Goal: Transaction & Acquisition: Purchase product/service

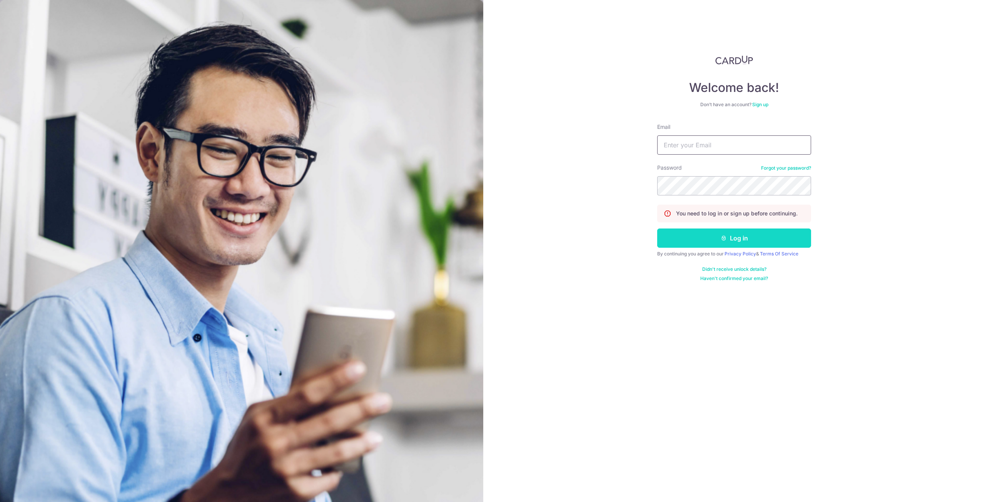
type input "yongjiaong@gmail.com"
click at [748, 230] on button "Log in" at bounding box center [734, 238] width 154 height 19
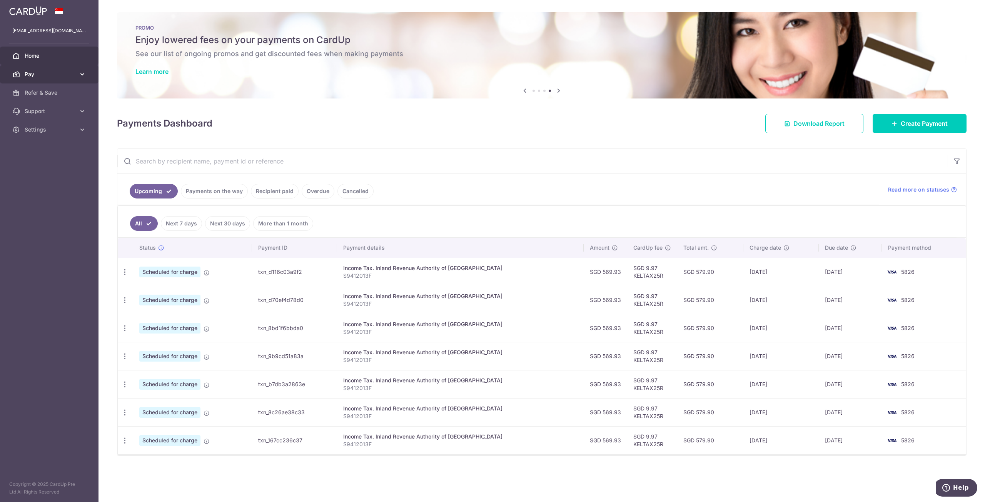
click at [62, 72] on span "Pay" at bounding box center [50, 74] width 51 height 8
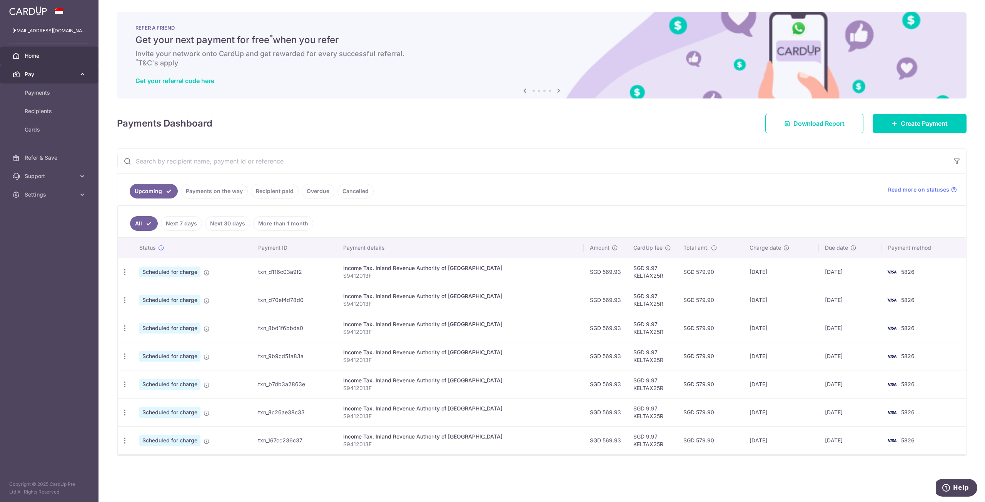
click at [65, 77] on span "Pay" at bounding box center [50, 74] width 51 height 8
click at [66, 93] on span "Payments" at bounding box center [50, 93] width 51 height 8
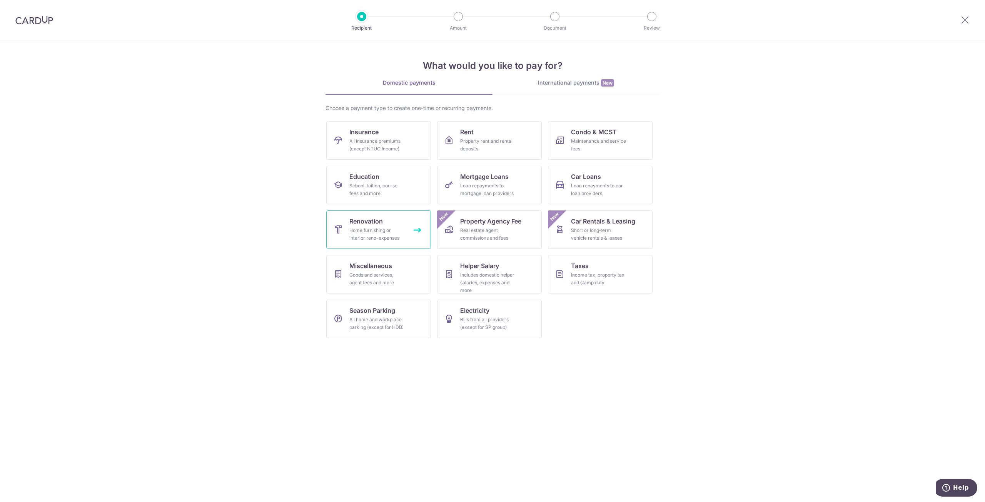
click at [386, 240] on div "Home furnishing or interior reno-expenses" at bounding box center [376, 234] width 55 height 15
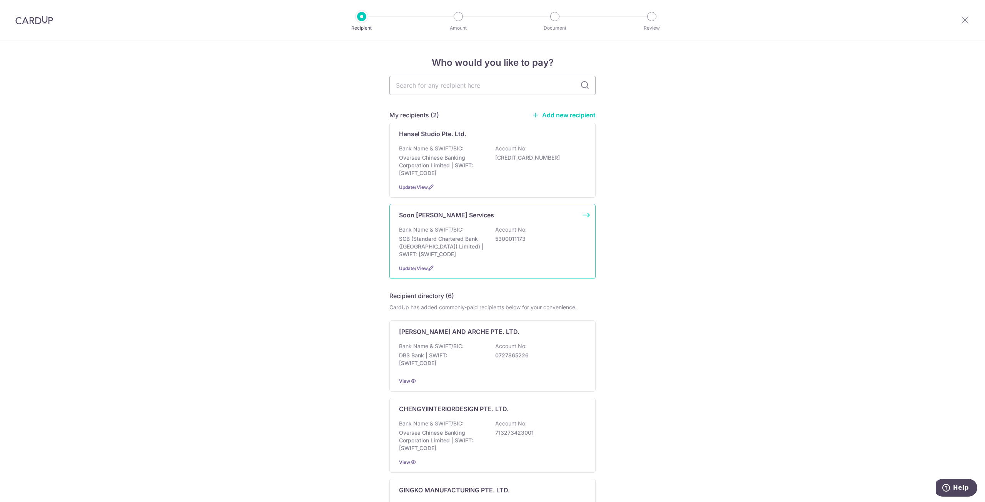
click at [450, 233] on p "Bank Name & SWIFT/BIC:" at bounding box center [431, 230] width 65 height 8
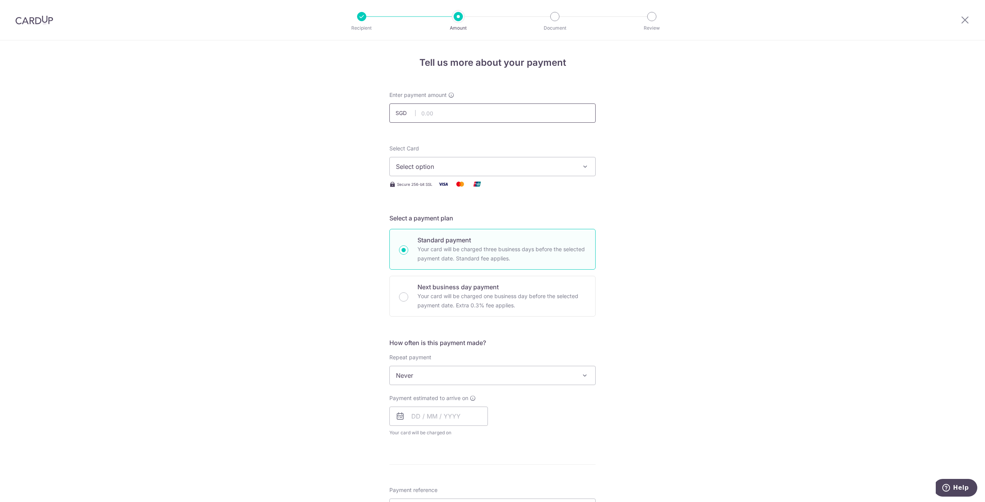
click at [441, 114] on input "text" at bounding box center [492, 113] width 206 height 19
click at [479, 116] on input "text" at bounding box center [492, 113] width 206 height 19
type input "3,340.00"
click at [454, 167] on span "Select option" at bounding box center [485, 166] width 179 height 9
click at [483, 240] on span "**** 5826" at bounding box center [492, 239] width 193 height 9
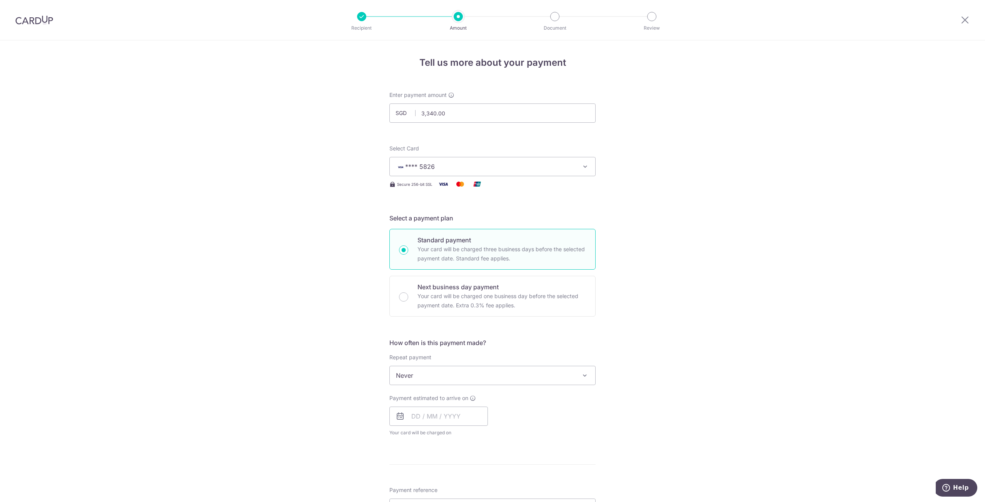
click at [507, 376] on span "Never" at bounding box center [492, 375] width 205 height 18
click at [456, 418] on input "text" at bounding box center [438, 416] width 98 height 19
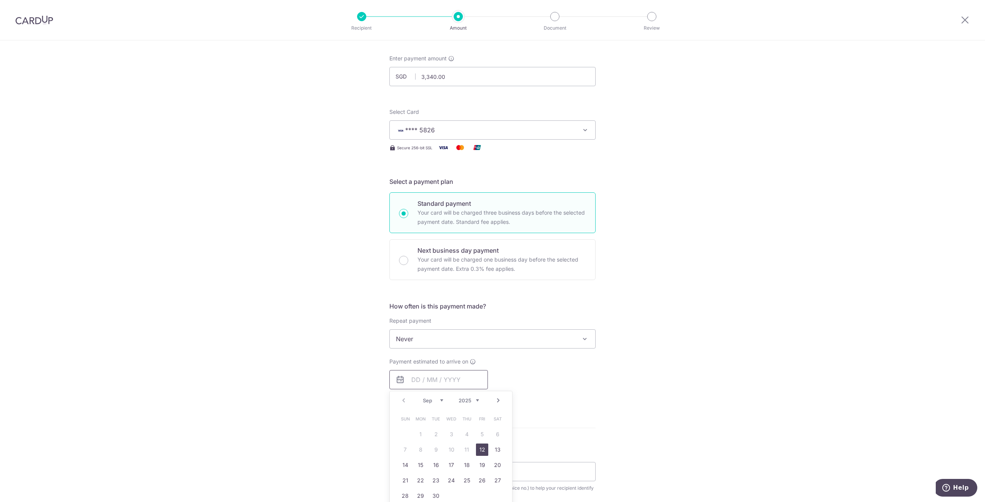
scroll to position [38, 0]
click at [479, 444] on link "12" at bounding box center [482, 448] width 12 height 12
type input "12/09/2025"
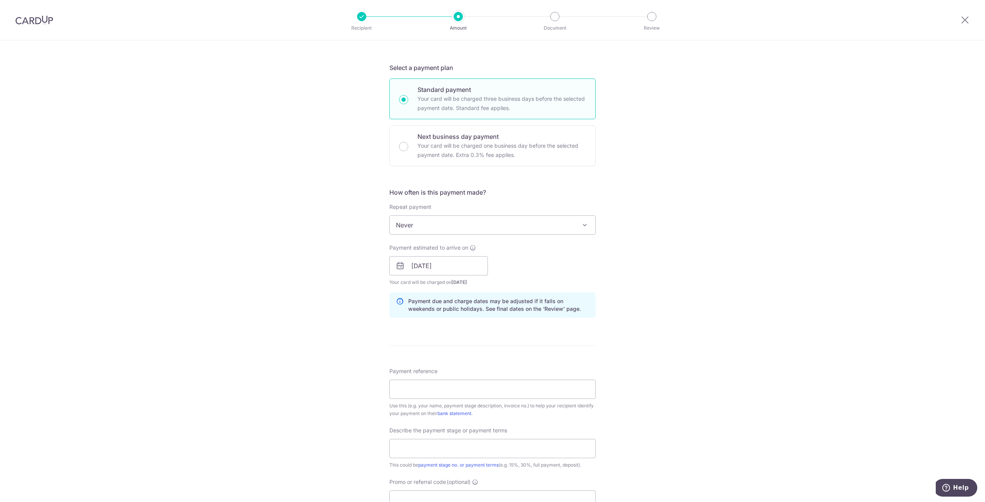
scroll to position [192, 0]
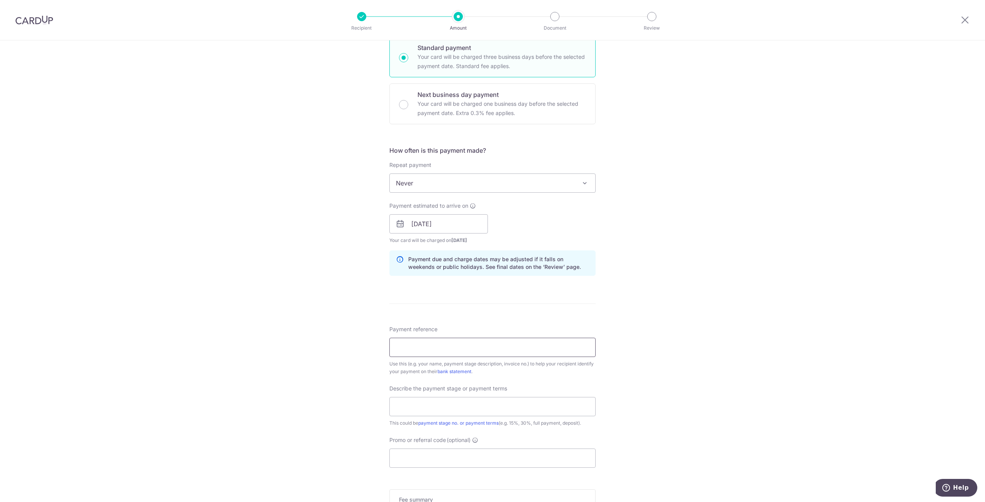
click at [491, 347] on input "Payment reference" at bounding box center [492, 347] width 206 height 19
click at [413, 347] on input "Payment reference" at bounding box center [492, 347] width 206 height 19
type input "S"
type input "s"
click at [436, 349] on input "Soon Lee" at bounding box center [492, 347] width 206 height 19
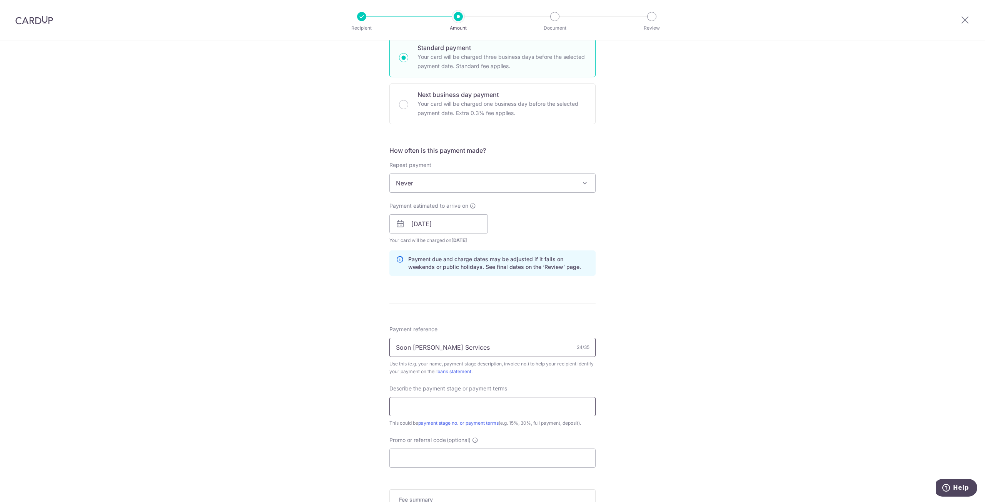
type input "Soon Lee Aircon Services"
click at [443, 402] on input "text" at bounding box center [492, 406] width 206 height 19
click at [456, 409] on input "text" at bounding box center [492, 406] width 206 height 19
type input "Payment of Remaining Amount"
click at [452, 448] on div "Promo or referral code (optional) The discounted fee will be shown on the revie…" at bounding box center [492, 452] width 206 height 32
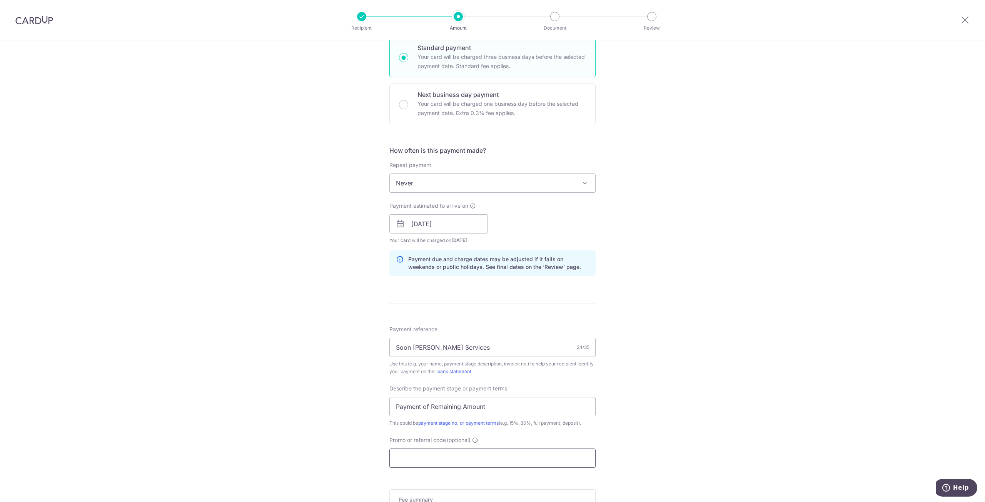
click at [451, 451] on input "Promo or referral code (optional)" at bounding box center [492, 458] width 206 height 19
type input "OFF225"
click at [647, 436] on div "Tell us more about your payment Enter payment amount SGD 3,340.00 3340.00 Selec…" at bounding box center [492, 255] width 985 height 814
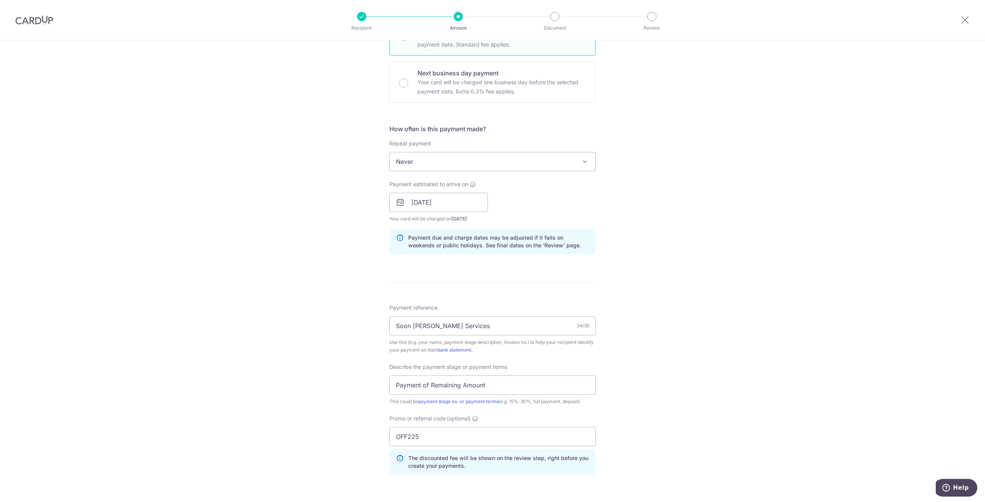
scroll to position [308, 0]
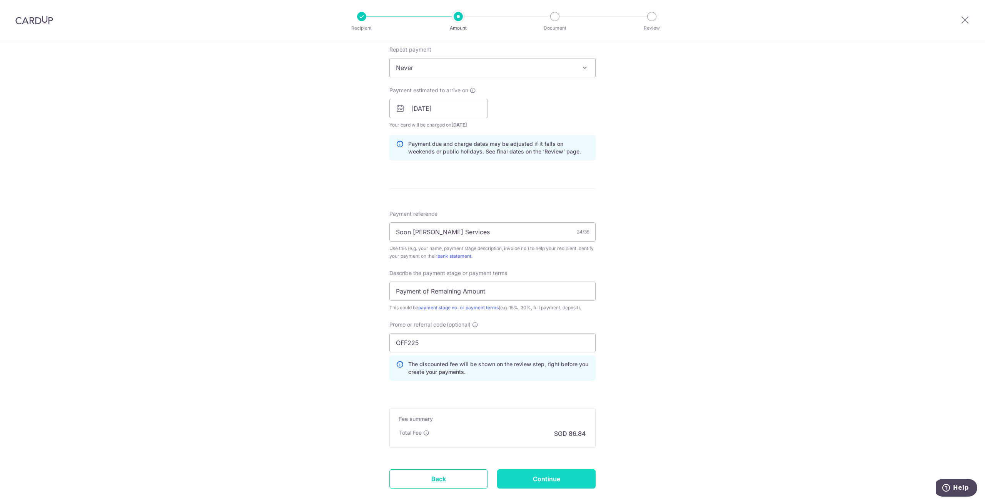
click at [535, 481] on input "Continue" at bounding box center [546, 478] width 98 height 19
type input "Create Schedule"
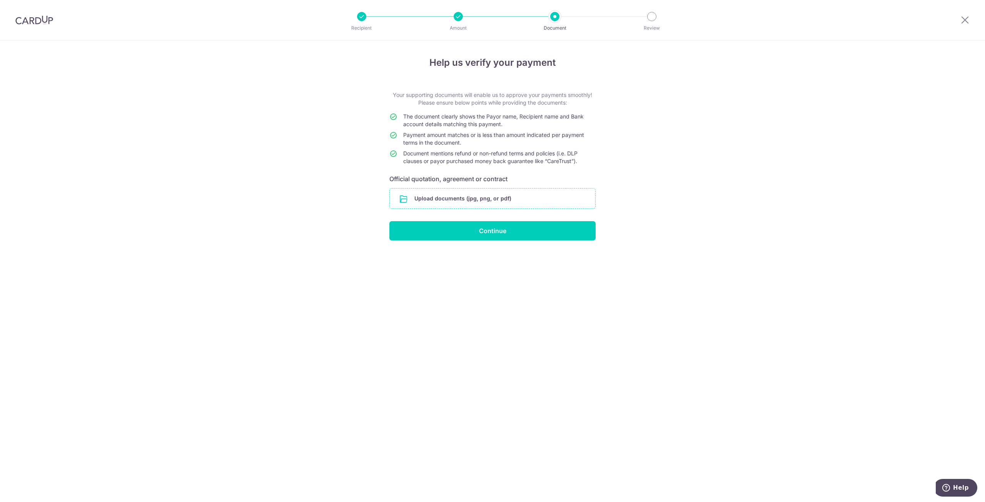
click at [479, 194] on input "file" at bounding box center [492, 199] width 205 height 20
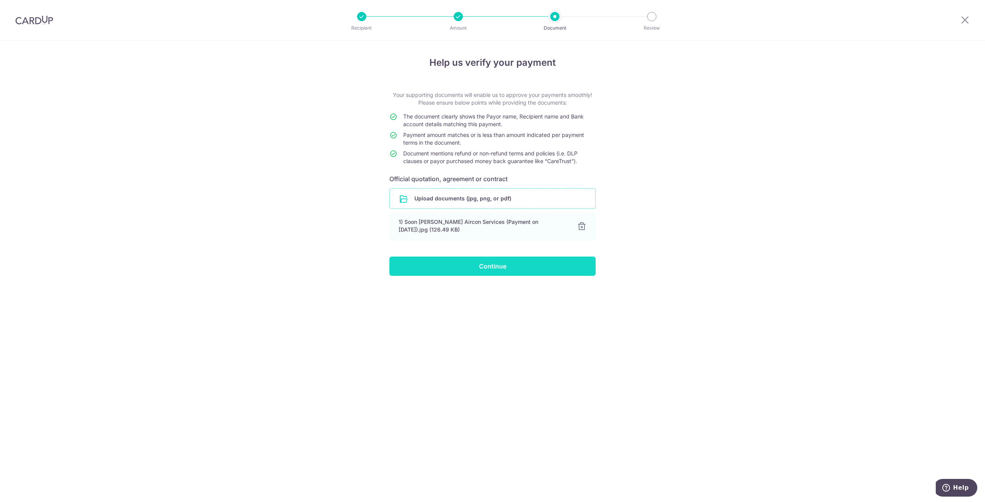
click at [436, 266] on input "Continue" at bounding box center [492, 266] width 206 height 19
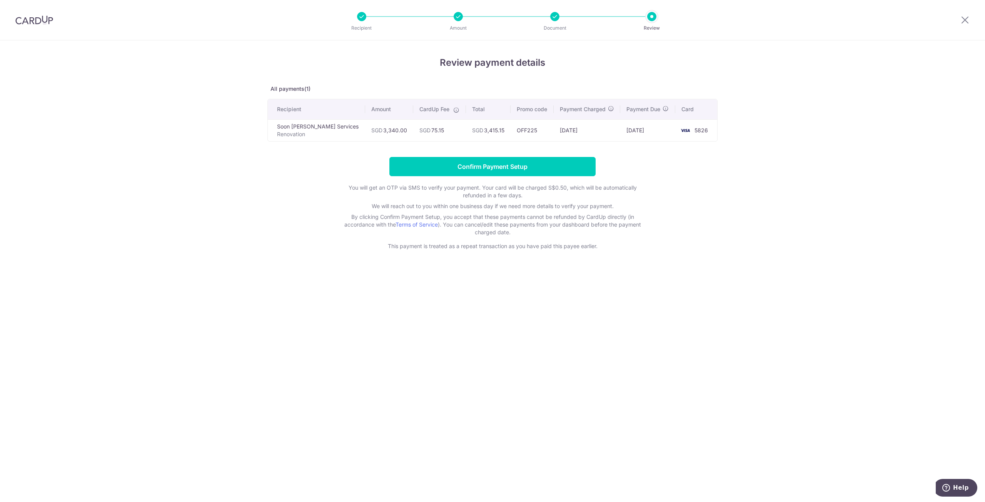
drag, startPoint x: 358, startPoint y: 130, endPoint x: 496, endPoint y: 123, distance: 138.3
click at [498, 126] on tr "Soon [PERSON_NAME] Aircon Services Renovation SGD 3,340.00 SGD 75.15 SGD 3,415.…" at bounding box center [492, 130] width 449 height 22
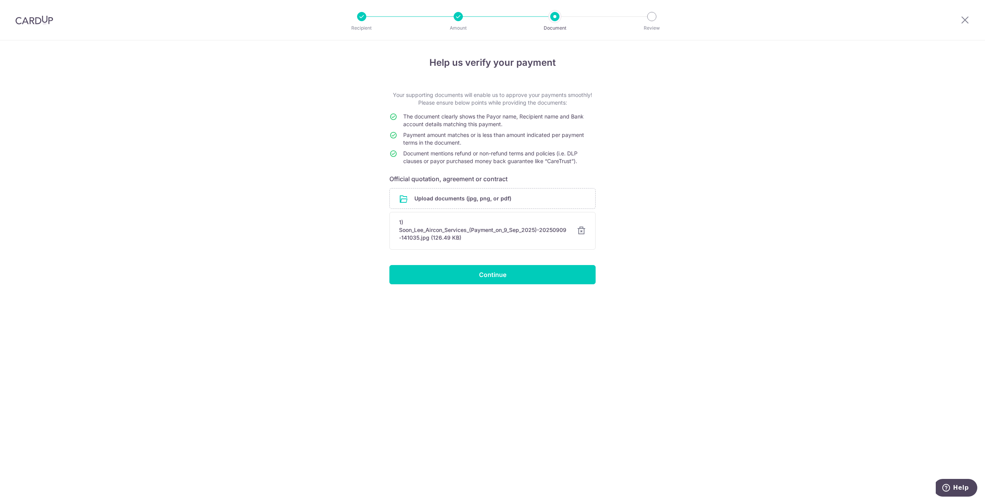
click at [458, 19] on div at bounding box center [458, 16] width 9 height 9
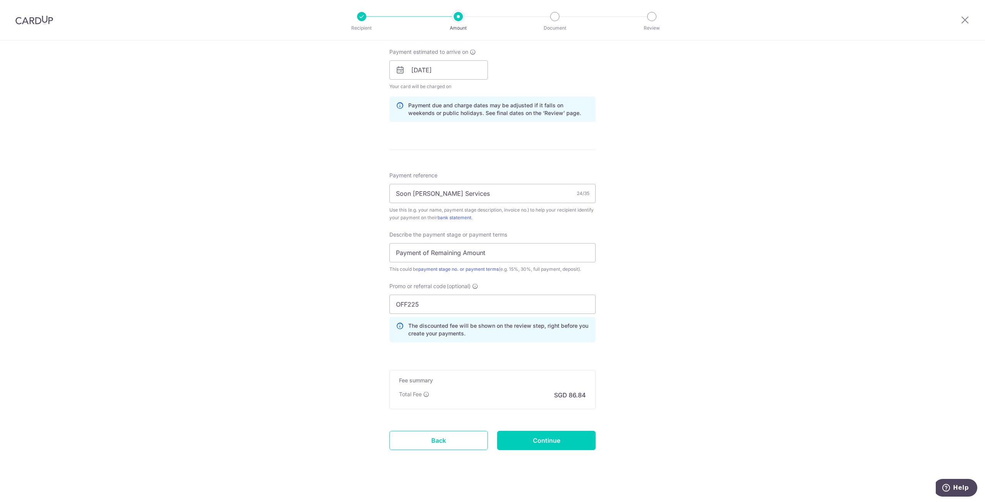
scroll to position [352, 0]
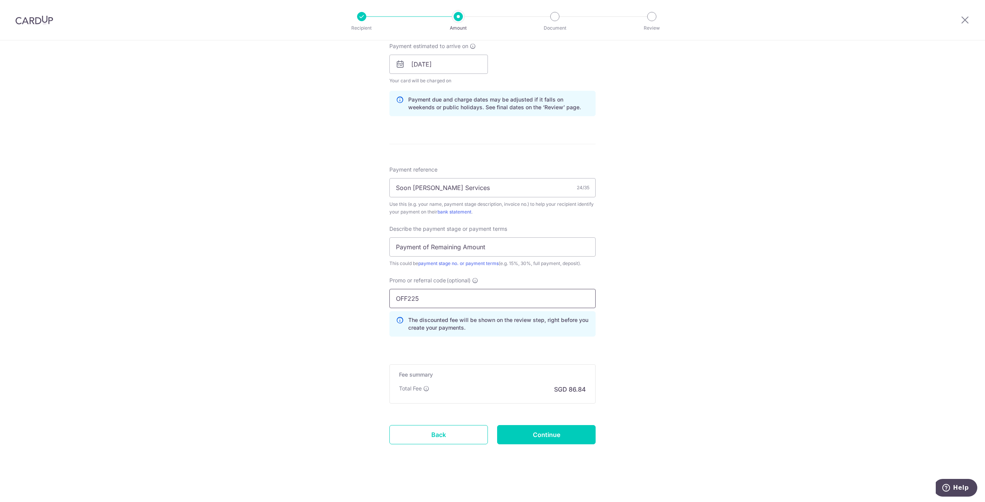
click at [434, 294] on input "OFF225" at bounding box center [492, 298] width 206 height 19
type input "RENO25ONE"
click at [573, 430] on input "Continue" at bounding box center [546, 434] width 98 height 19
type input "Update Schedule"
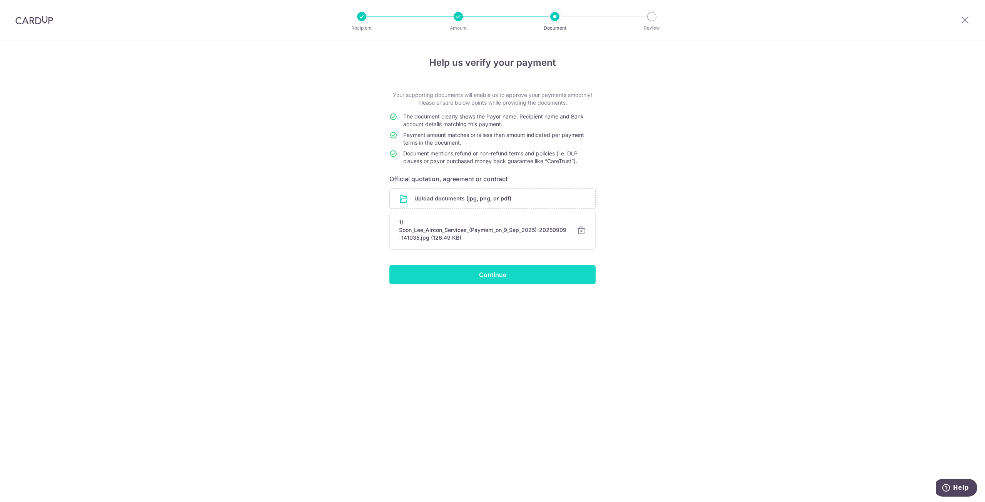
click at [547, 281] on input "Continue" at bounding box center [492, 274] width 206 height 19
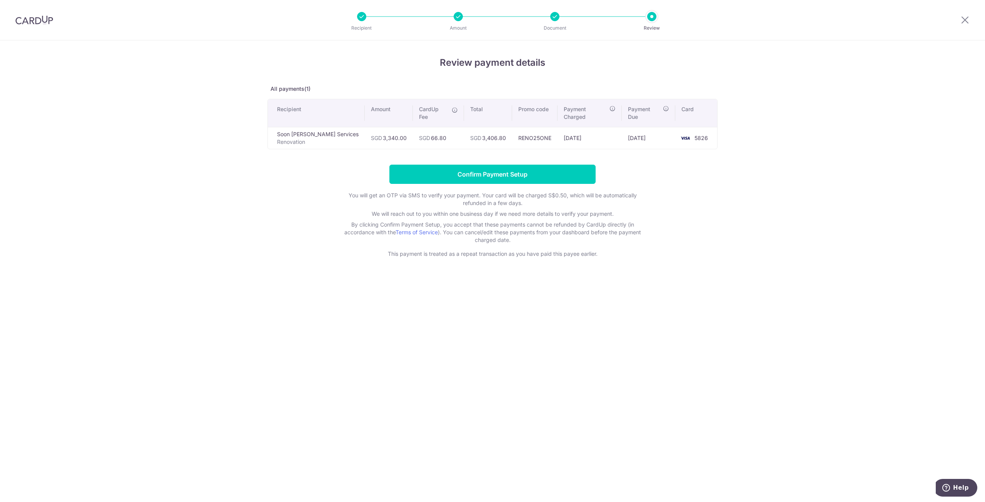
click at [426, 130] on td "SGD 66.80" at bounding box center [438, 138] width 51 height 22
click at [425, 130] on td "SGD 66.80" at bounding box center [438, 138] width 51 height 22
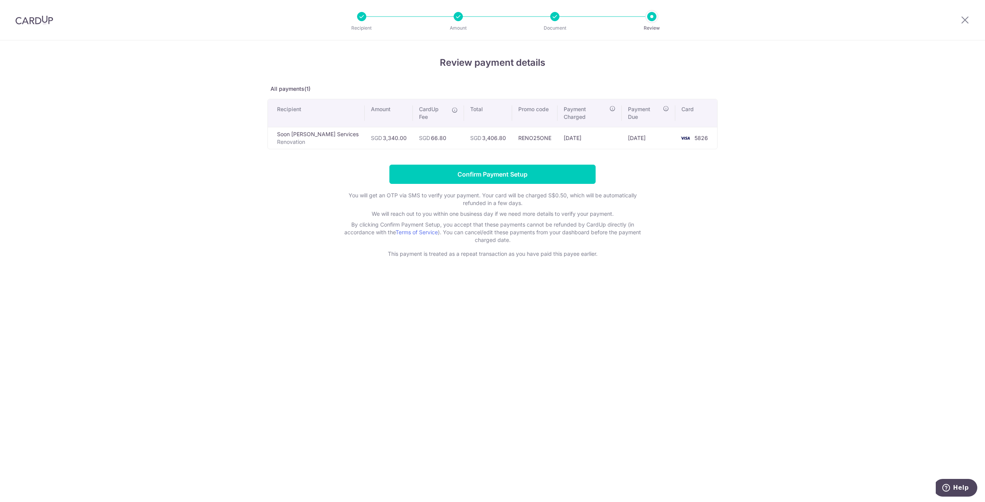
click at [448, 141] on table "Recipient Amount CardUp Fee Total Promo code Payment Charged Payment Due Card S…" at bounding box center [492, 124] width 450 height 50
drag, startPoint x: 270, startPoint y: 105, endPoint x: 706, endPoint y: 126, distance: 436.1
click at [706, 126] on table "Recipient Amount CardUp Fee Total Promo code Payment Charged Payment Due Card S…" at bounding box center [492, 124] width 450 height 50
copy table "Recipient Amount CardUp Fee Total Promo code Payment Charged Payment Due Card S…"
click at [583, 397] on div "Review payment details All payments(1) Recipient Amount CardUp Fee Total Promo …" at bounding box center [492, 271] width 985 height 462
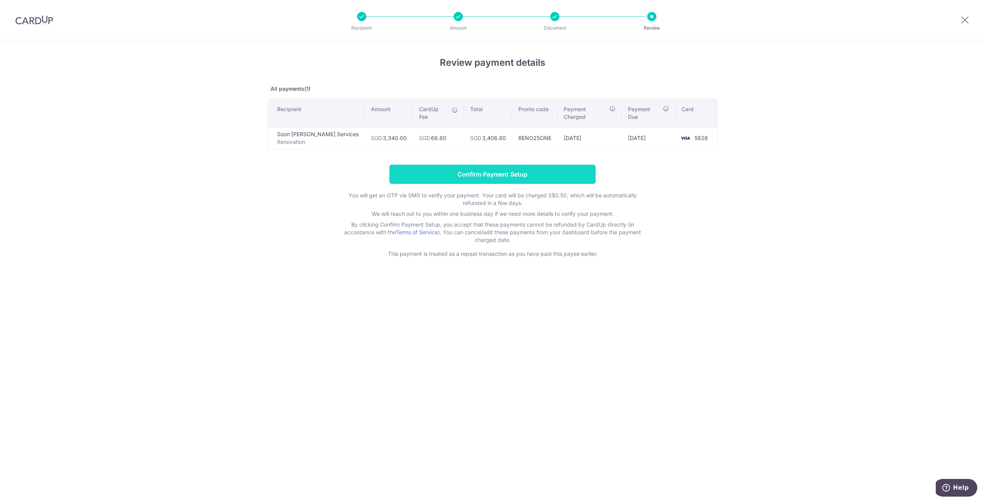
click at [505, 165] on input "Confirm Payment Setup" at bounding box center [492, 174] width 206 height 19
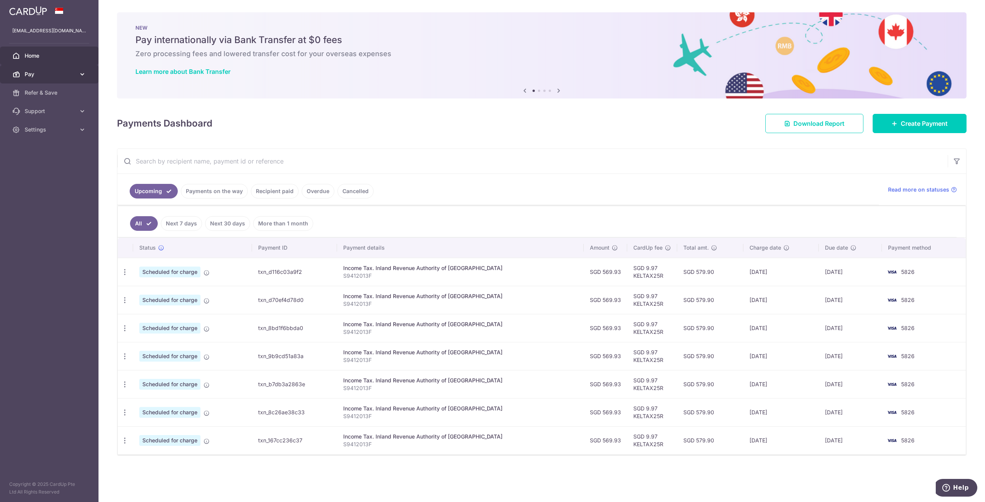
click at [68, 75] on span "Pay" at bounding box center [50, 74] width 51 height 8
click at [67, 94] on span "Payments" at bounding box center [50, 93] width 51 height 8
click at [273, 190] on link "Recipient paid" at bounding box center [275, 191] width 48 height 15
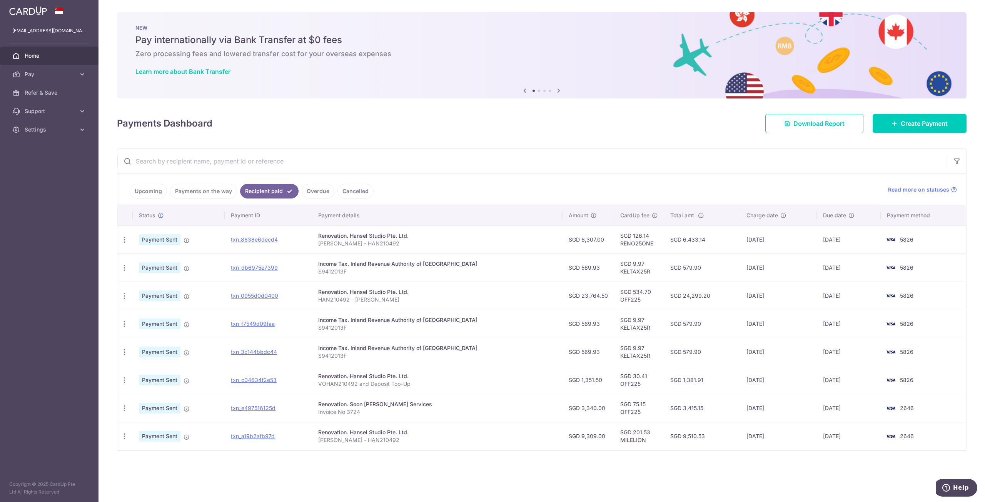
drag, startPoint x: 555, startPoint y: 295, endPoint x: 770, endPoint y: 300, distance: 214.4
click at [770, 300] on tr "PDF Receipt Payment Sent txn_0955d0d0400 Renovation. Hansel Studio Pte. Ltd. HA…" at bounding box center [541, 296] width 849 height 28
copy tr "SGD 23,764.50 SGD 534.70 OFF225 SGD 24,299.20 14/07/2025"
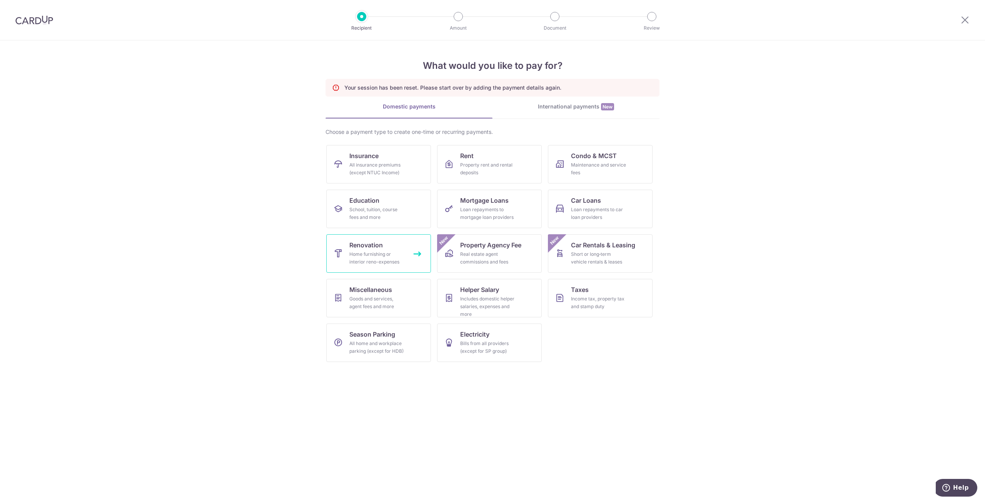
click at [373, 261] on div "Home furnishing or interior reno-expenses" at bounding box center [376, 257] width 55 height 15
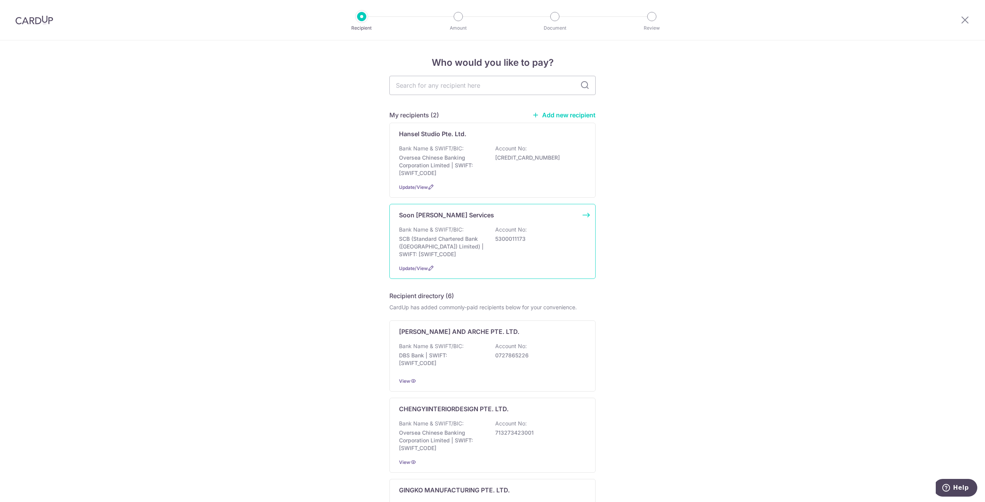
click at [459, 239] on p "SCB (Standard Chartered Bank ([GEOGRAPHIC_DATA]) Limited) | SWIFT: [SWIFT_CODE]" at bounding box center [442, 246] width 86 height 23
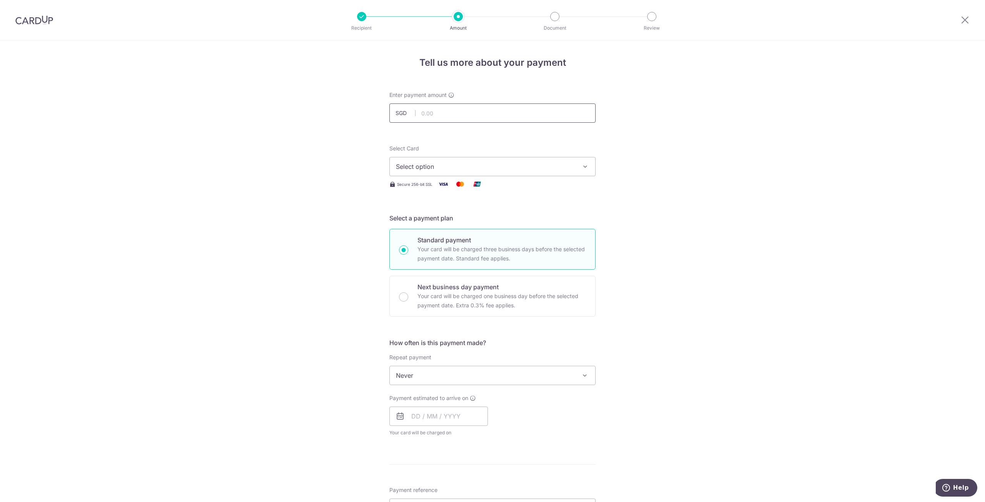
click at [466, 115] on input "text" at bounding box center [492, 113] width 206 height 19
type input "3,340.00"
click at [464, 168] on span "Select option" at bounding box center [485, 166] width 179 height 9
click at [453, 240] on span "**** 5826" at bounding box center [492, 239] width 193 height 9
click at [434, 383] on span "Never" at bounding box center [492, 375] width 205 height 18
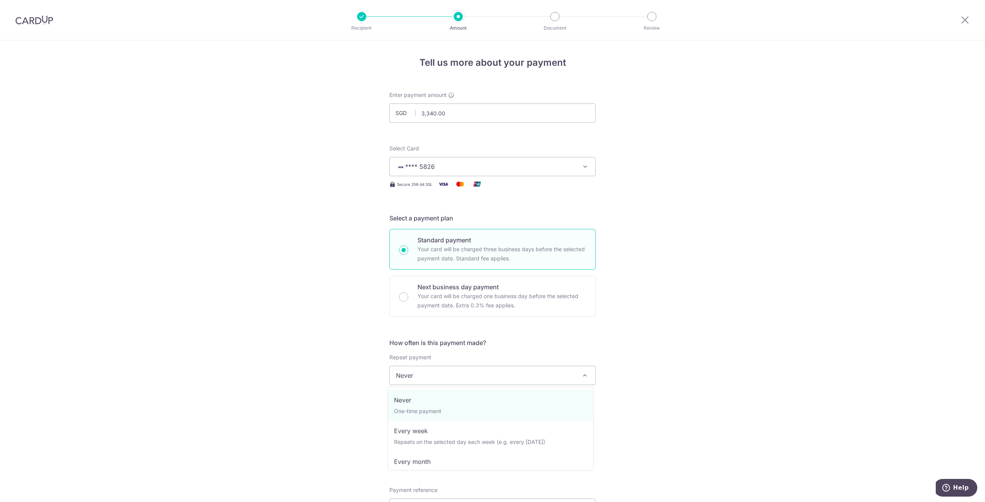
click at [434, 383] on span "Never" at bounding box center [492, 375] width 205 height 18
click at [433, 414] on input "text" at bounding box center [438, 416] width 98 height 19
click at [482, 487] on link "12" at bounding box center [482, 486] width 12 height 12
type input "[DATE]"
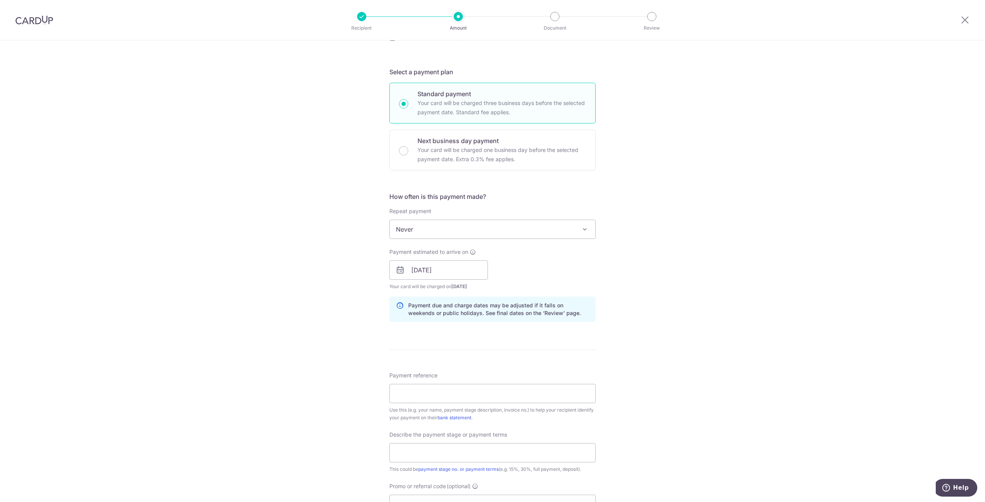
scroll to position [154, 0]
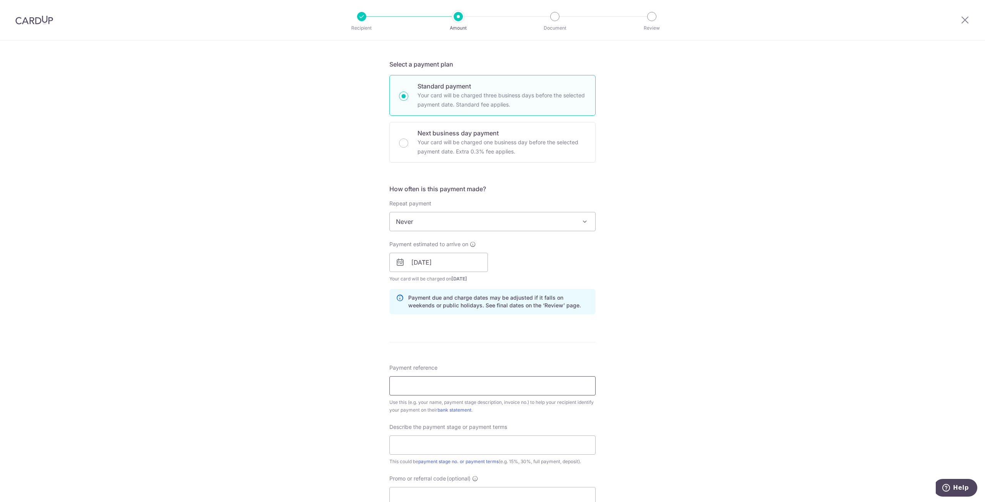
click at [474, 391] on input "Payment reference" at bounding box center [492, 385] width 206 height 19
type input "Soon [PERSON_NAME] Services"
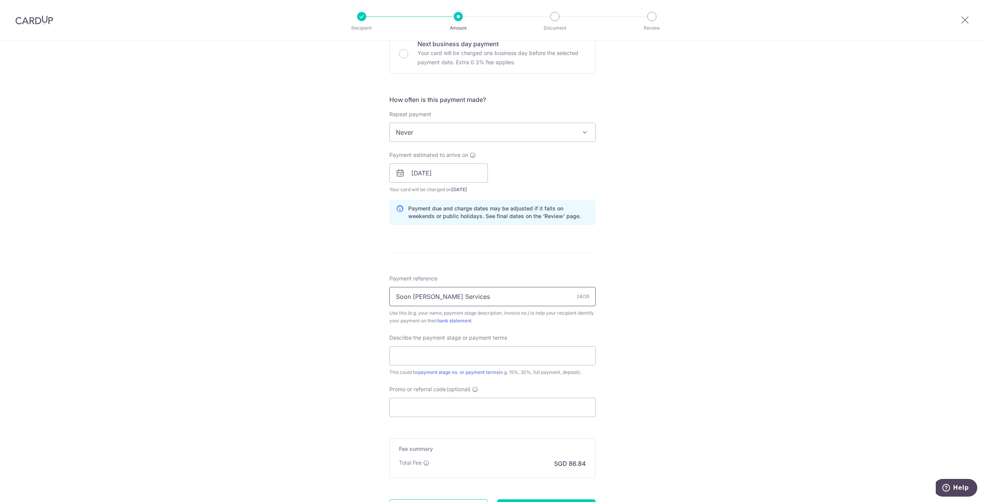
scroll to position [269, 0]
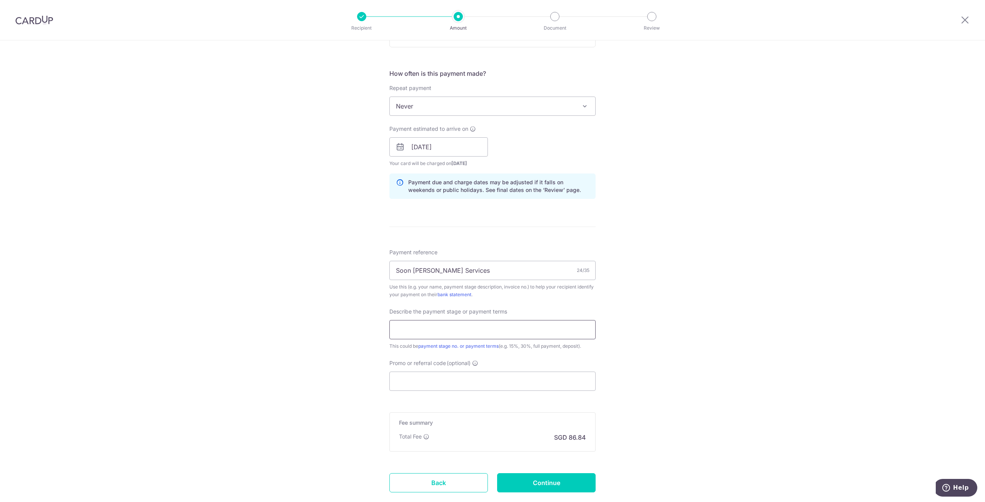
click at [451, 329] on input "text" at bounding box center [492, 329] width 206 height 19
type input "Payment of Remaining Amount"
click at [476, 387] on input "Promo or referral code (optional)" at bounding box center [492, 381] width 206 height 19
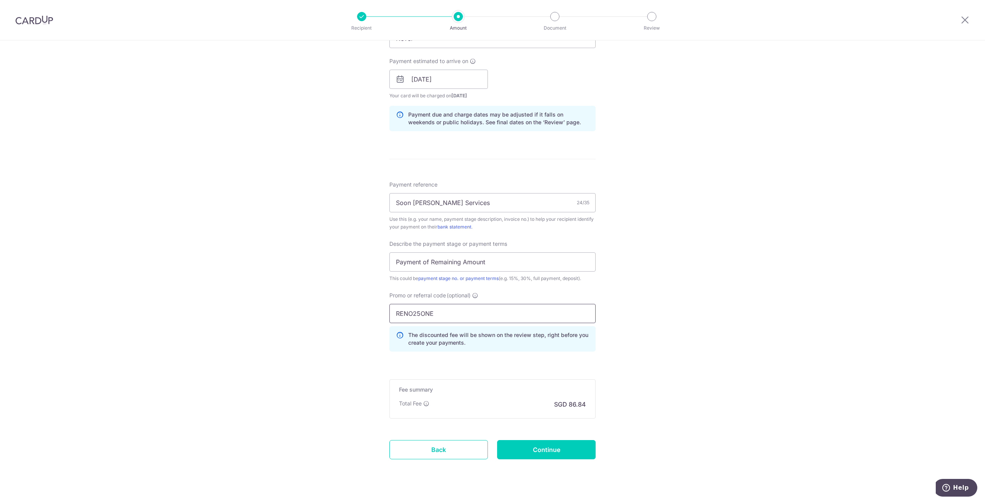
scroll to position [346, 0]
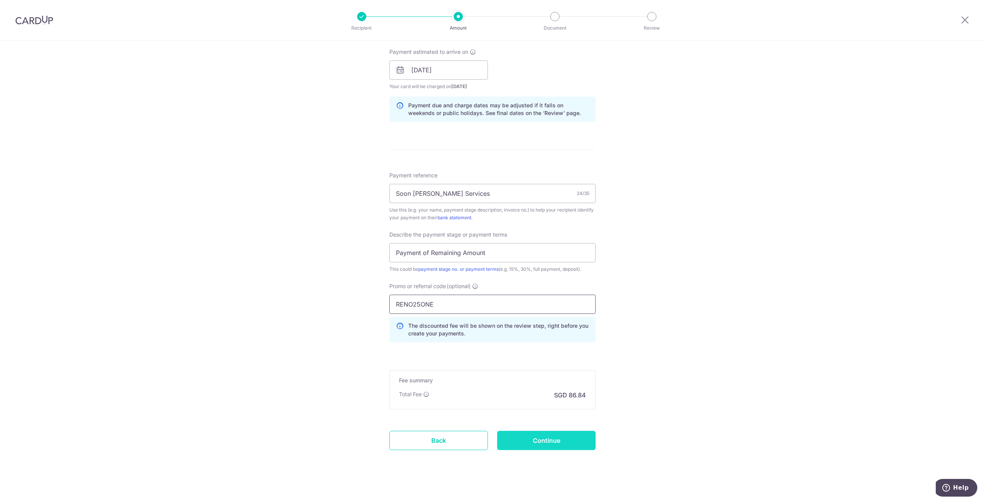
type input "RENO25ONE"
click at [580, 443] on input "Continue" at bounding box center [546, 440] width 98 height 19
type input "Create Schedule"
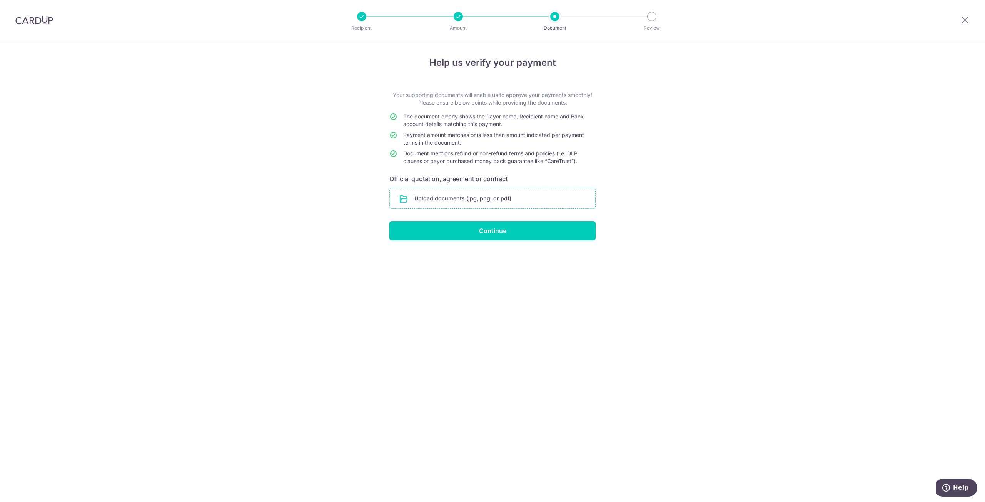
click at [441, 205] on input "file" at bounding box center [492, 199] width 205 height 20
click at [161, 37] on header "Recipient Amount Document Review" at bounding box center [492, 20] width 985 height 40
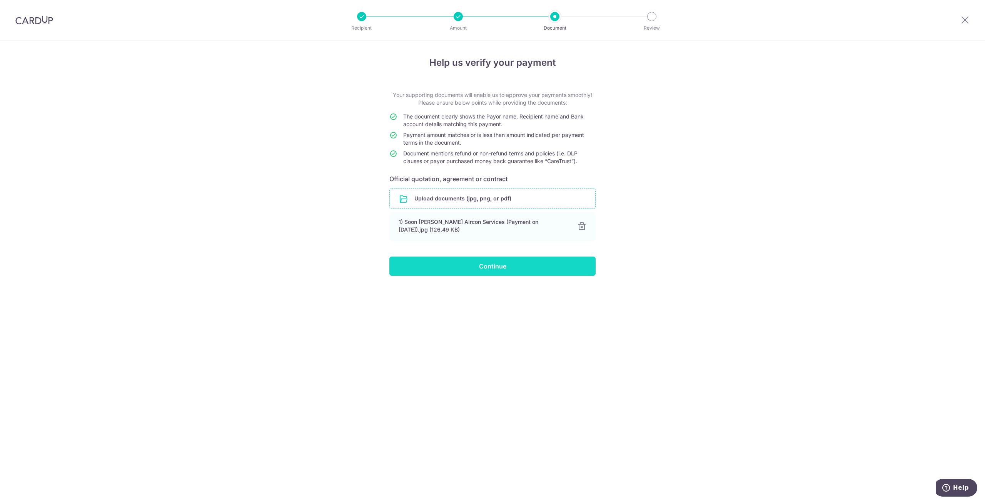
click at [487, 264] on input "Continue" at bounding box center [492, 266] width 206 height 19
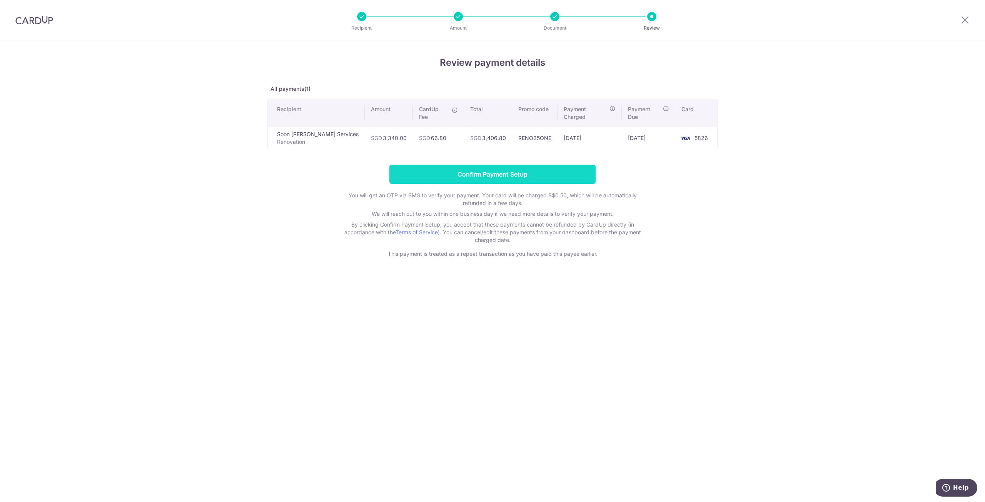
click at [455, 165] on input "Confirm Payment Setup" at bounding box center [492, 174] width 206 height 19
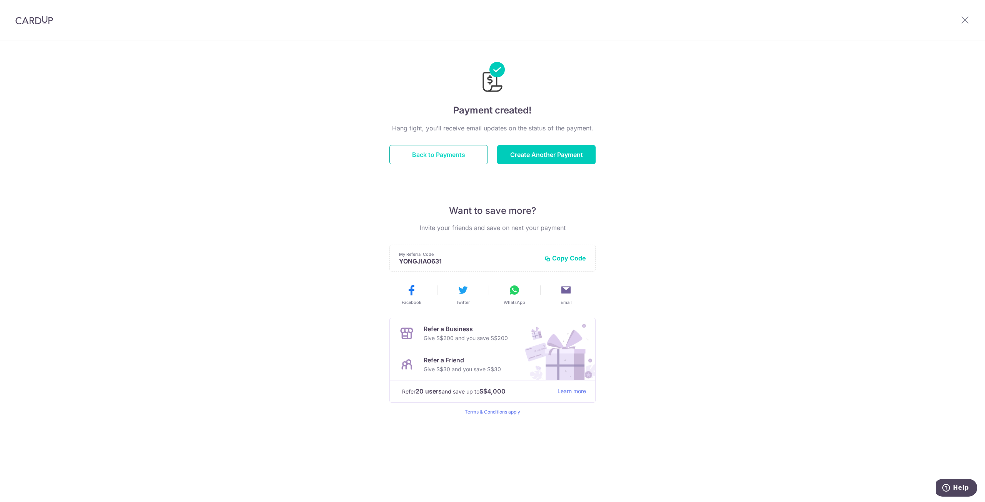
click at [451, 153] on button "Back to Payments" at bounding box center [438, 154] width 98 height 19
